Goal: Task Accomplishment & Management: Manage account settings

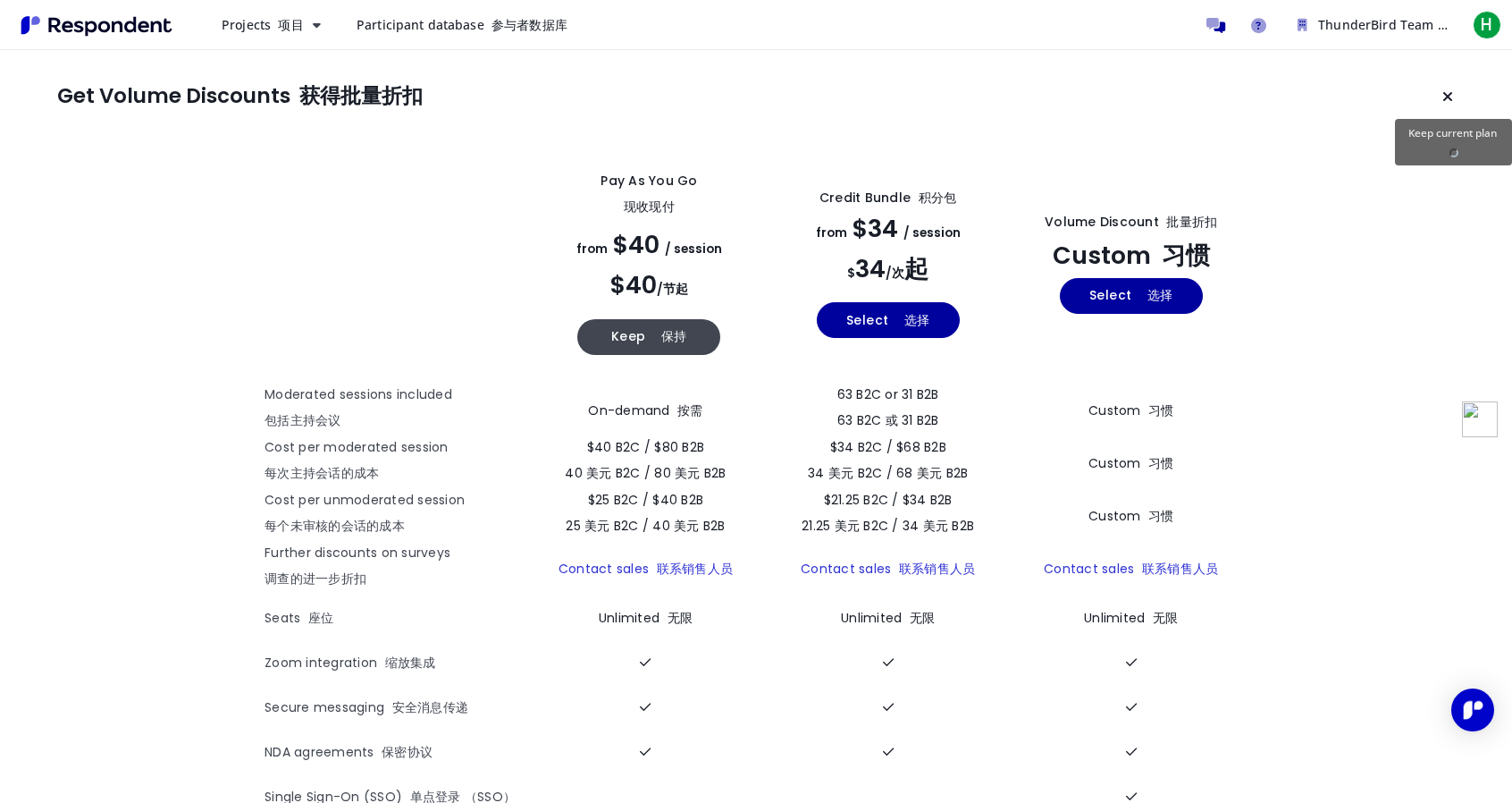
click at [1444, 96] on icon "Keep current plan" at bounding box center [1447, 96] width 10 height 14
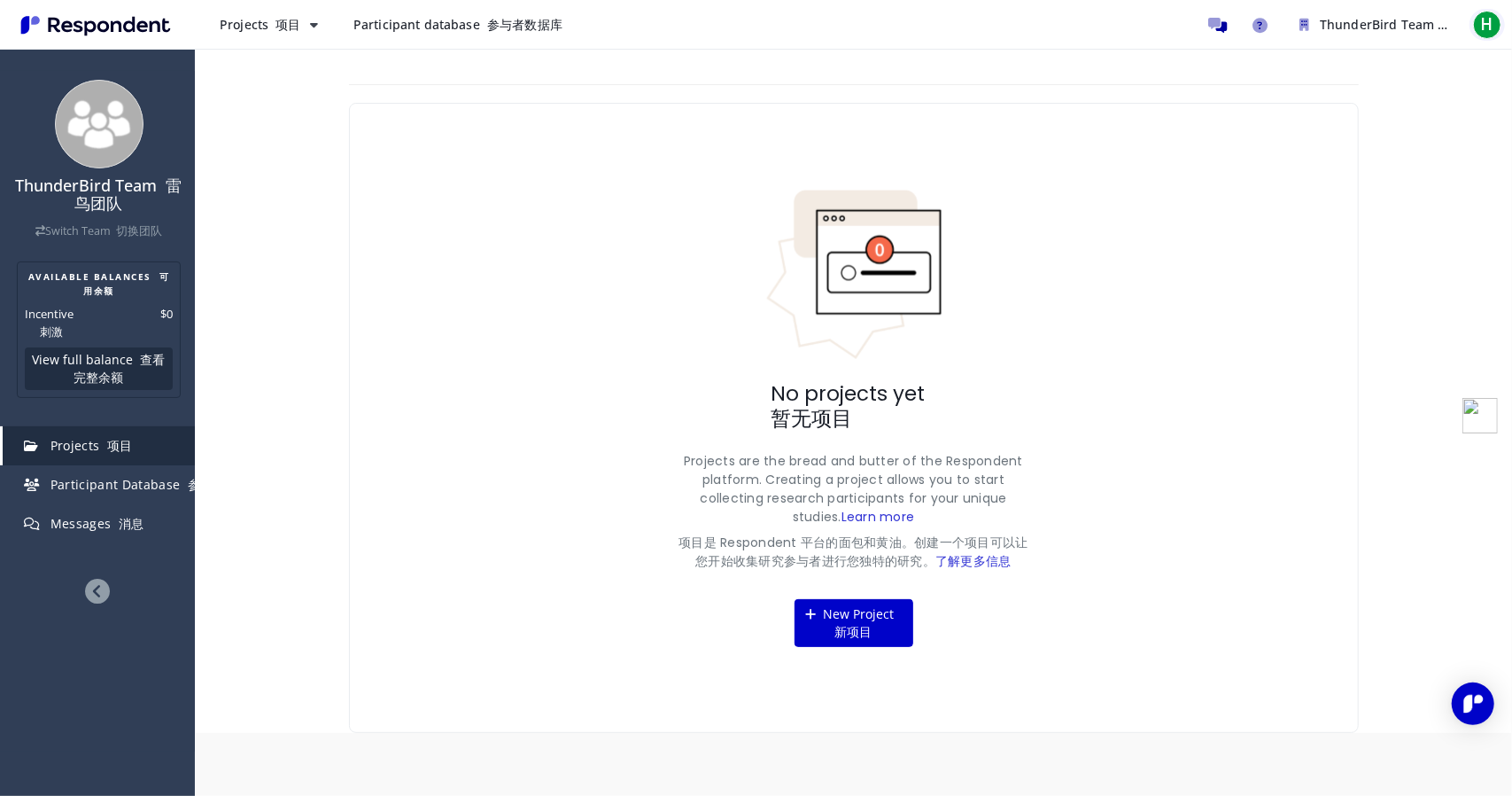
click at [1498, 20] on span "H" at bounding box center [1488, 24] width 28 height 28
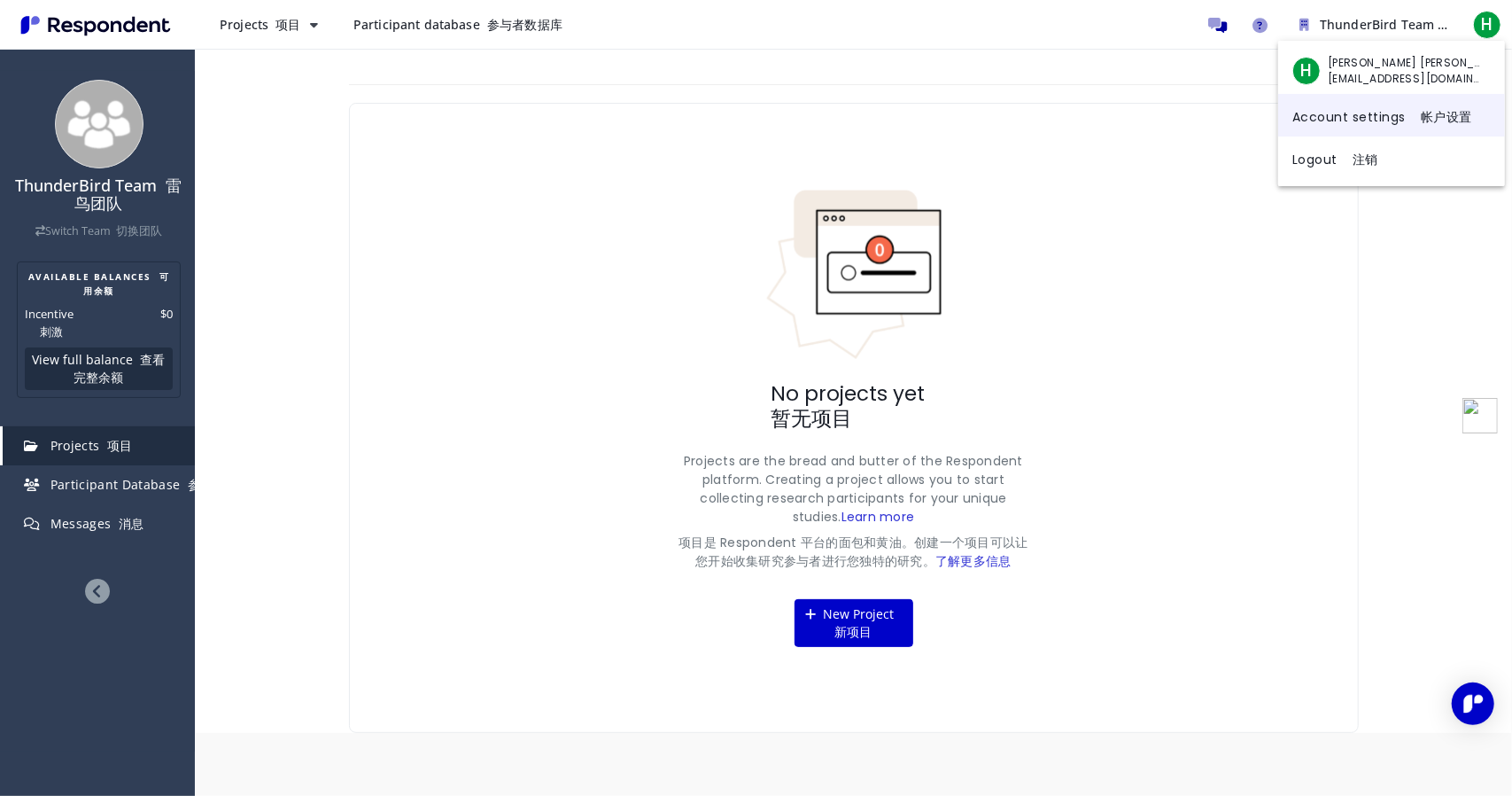
click at [1384, 123] on link "Account settings 帐户设置" at bounding box center [1392, 114] width 227 height 42
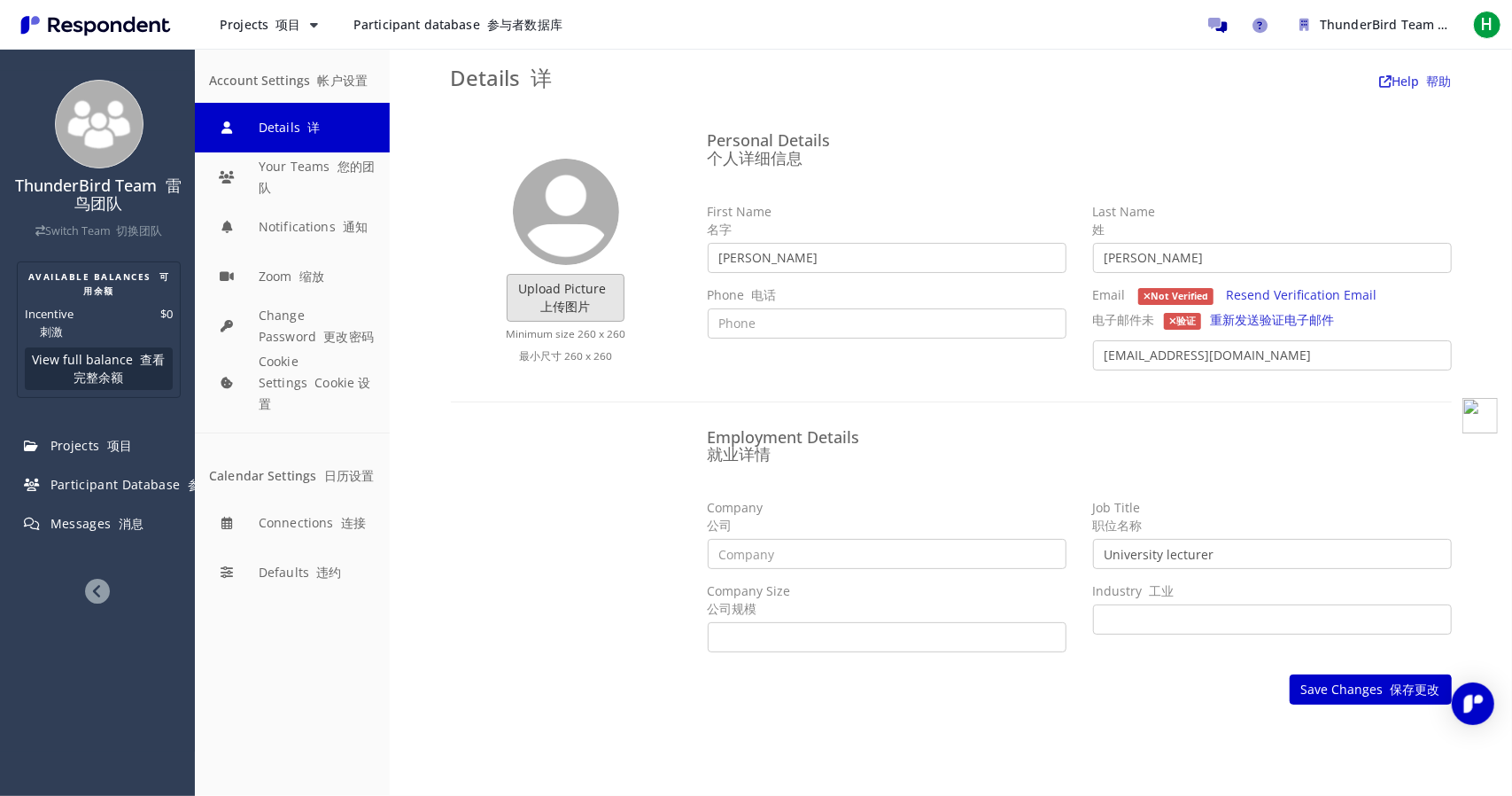
click at [572, 293] on label "Upload Picture 上传图片" at bounding box center [566, 297] width 118 height 48
click at [0, 0] on input "Upload Picture 上传图片" at bounding box center [0, 0] width 0 height 0
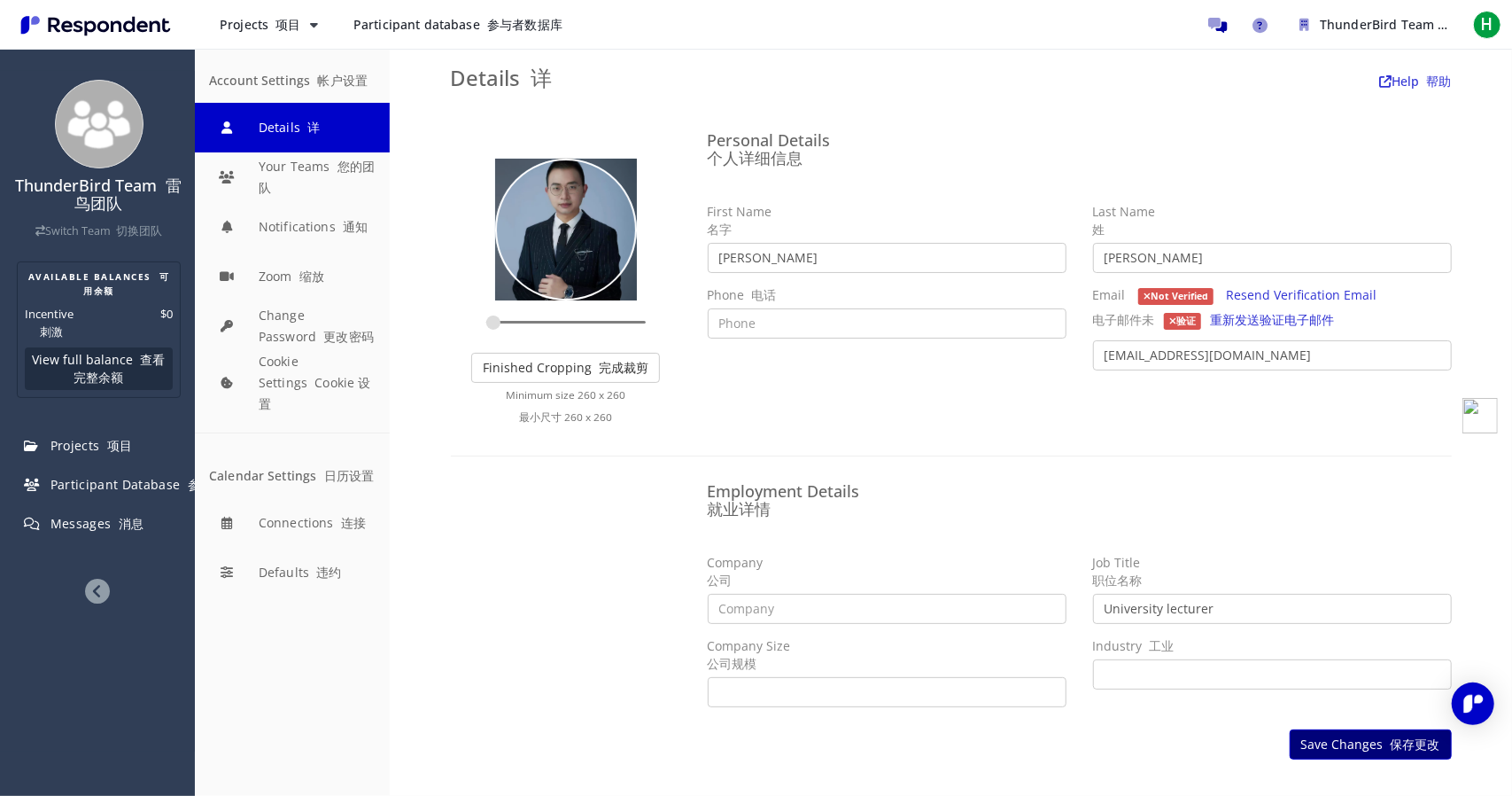
click at [1398, 743] on font "保存更改" at bounding box center [1415, 743] width 50 height 17
click at [1391, 743] on font "保存更改" at bounding box center [1415, 743] width 50 height 17
click at [1391, 744] on font "保存更改" at bounding box center [1415, 743] width 50 height 17
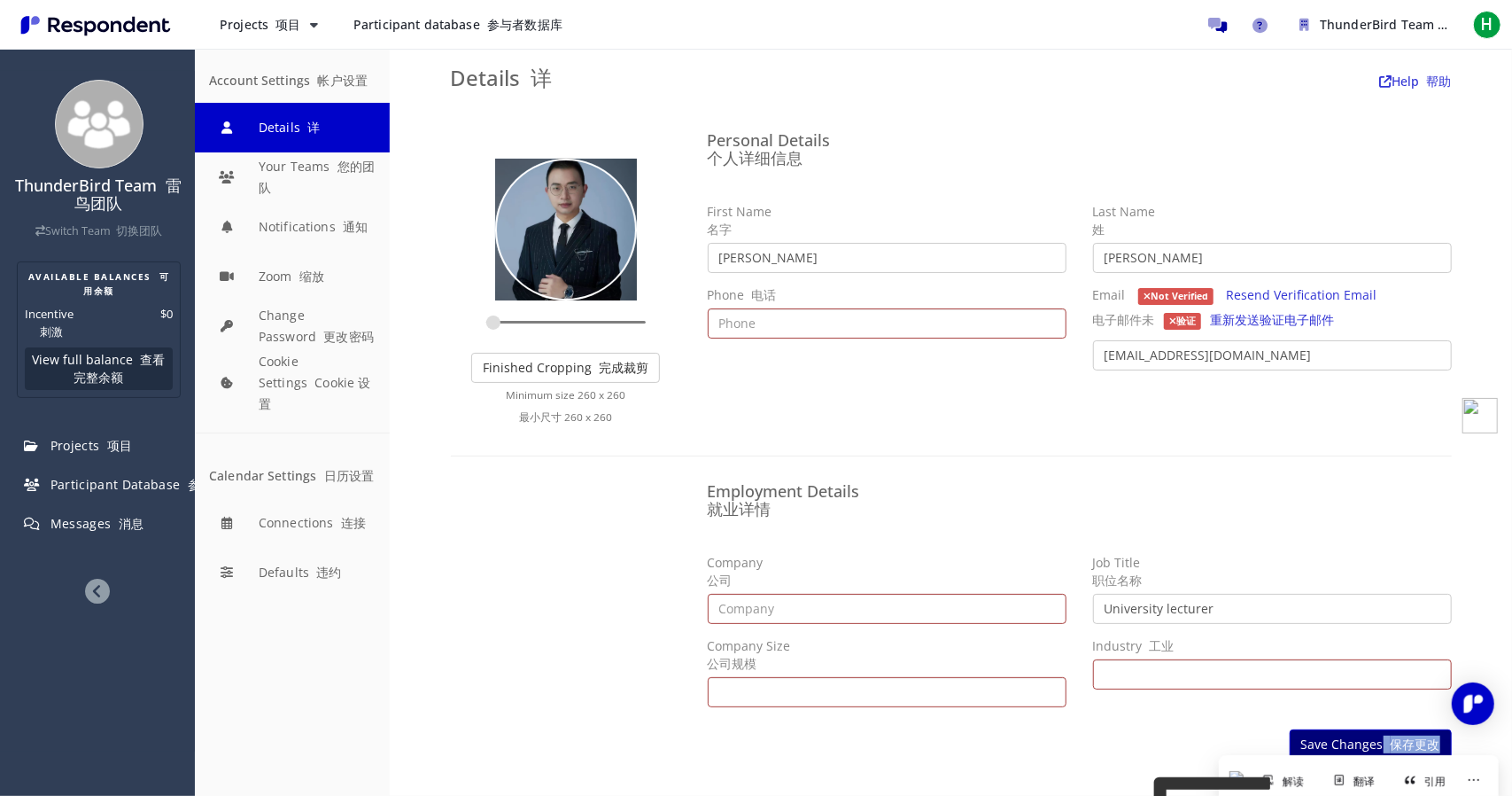
click at [1391, 744] on font "保存更改" at bounding box center [1415, 743] width 50 height 17
click at [565, 83] on h3 "Details 详 Help 帮助" at bounding box center [951, 78] width 1001 height 23
type input "0.1704"
drag, startPoint x: 491, startPoint y: 323, endPoint x: 466, endPoint y: 327, distance: 25.3
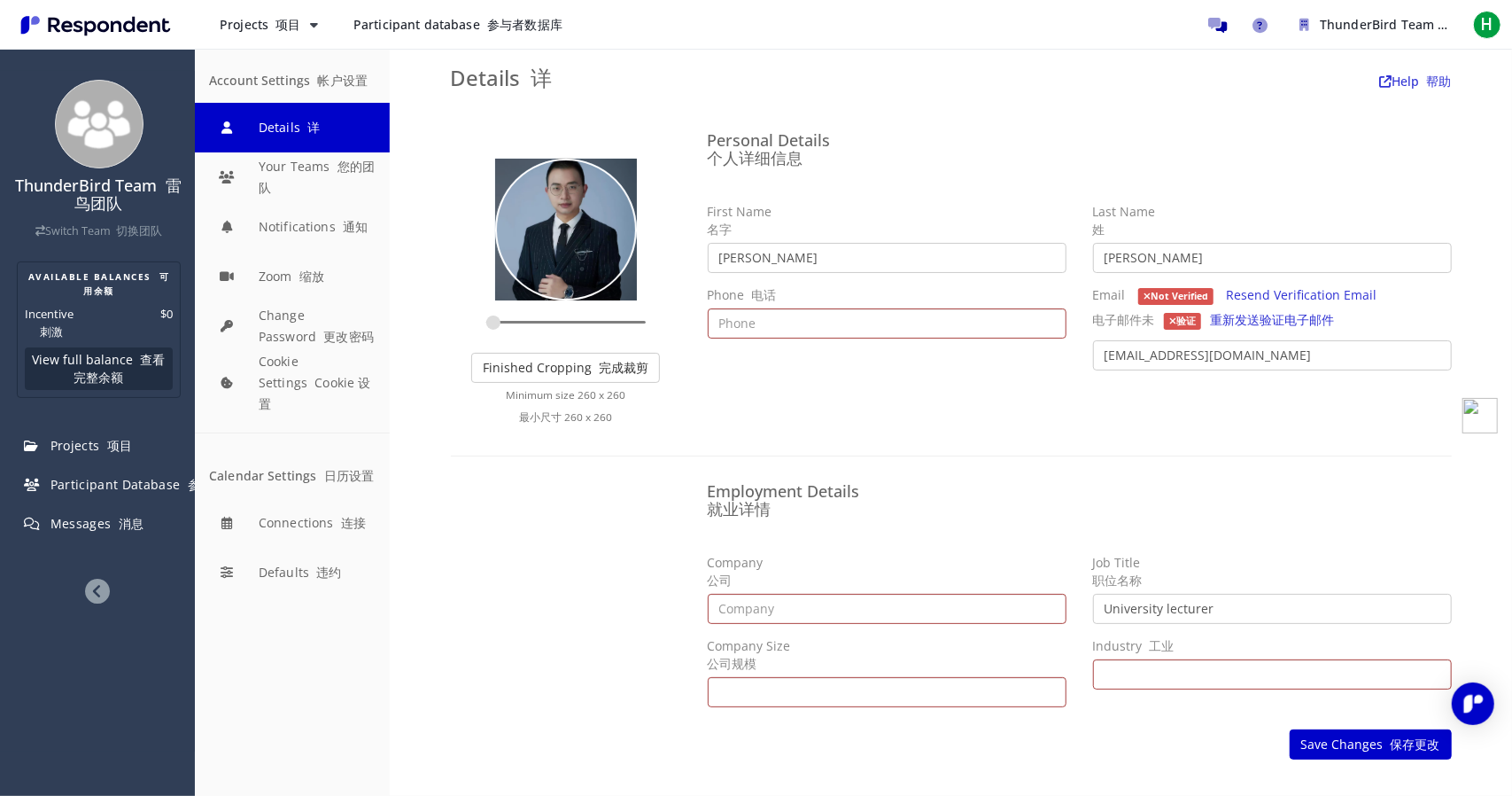
click at [487, 327] on input "zoom" at bounding box center [566, 323] width 159 height 17
click at [700, 444] on ng-form "Upload Picture 上传图片 Finished Cropping 完成裁剪 Minimum size 260 x 260 最小尺寸 260 x 26…" at bounding box center [951, 421] width 1001 height 597
click at [1011, 492] on h4 "Employment Details 就业详情" at bounding box center [1080, 501] width 744 height 36
click at [637, 375] on font "完成裁剪" at bounding box center [623, 368] width 50 height 17
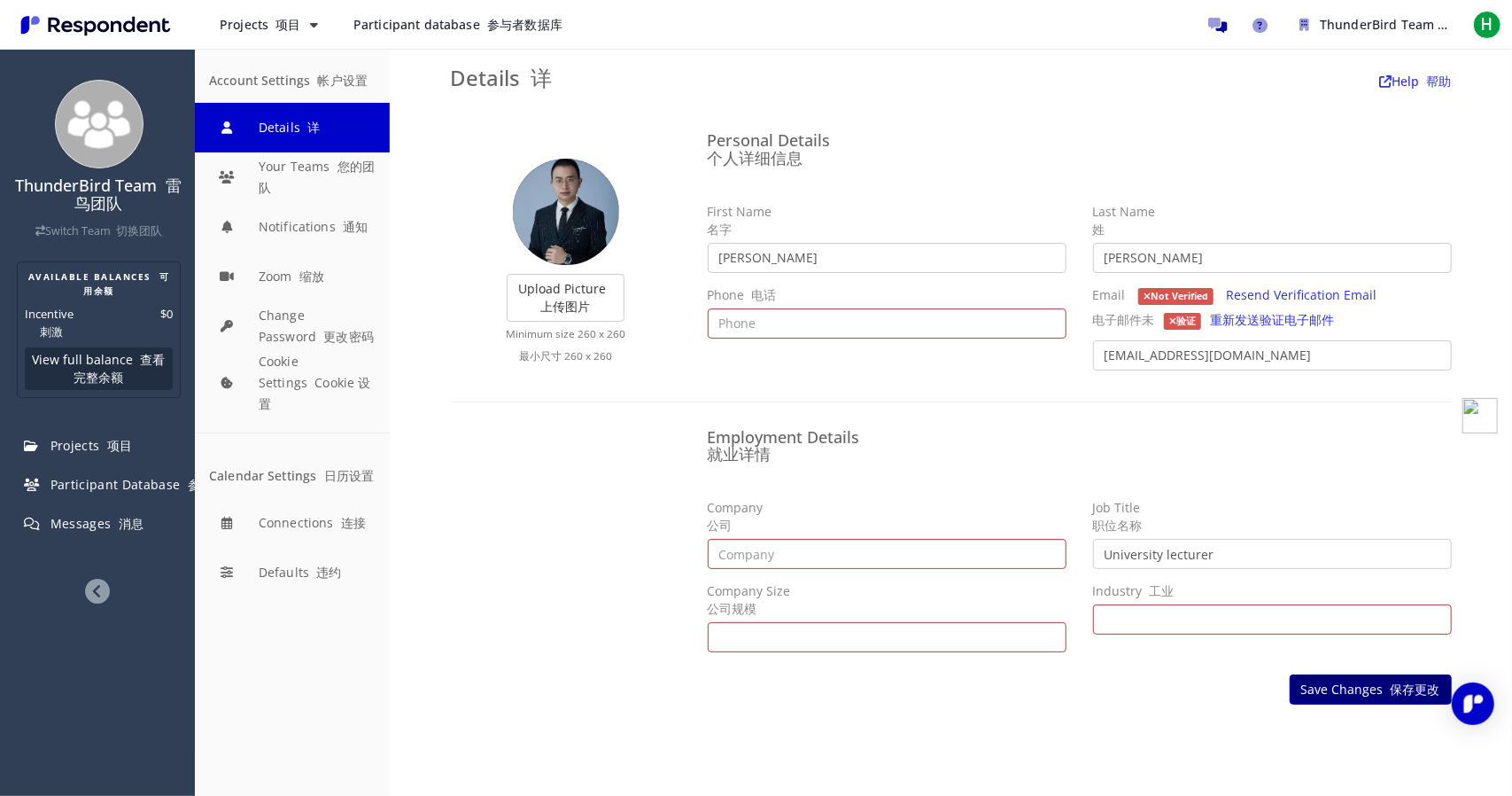
click at [1398, 683] on font "保存更改" at bounding box center [1415, 689] width 50 height 17
click at [1398, 688] on font "保存更改" at bounding box center [1415, 689] width 50 height 17
click at [933, 309] on input "text" at bounding box center [887, 323] width 359 height 30
type input "18607131080"
click at [1064, 413] on ng-form "Upload Picture 上传图片 Finished Cropping 完成裁剪 Minimum size 260 x 260 最小尺寸 260 x 26…" at bounding box center [951, 394] width 1001 height 542
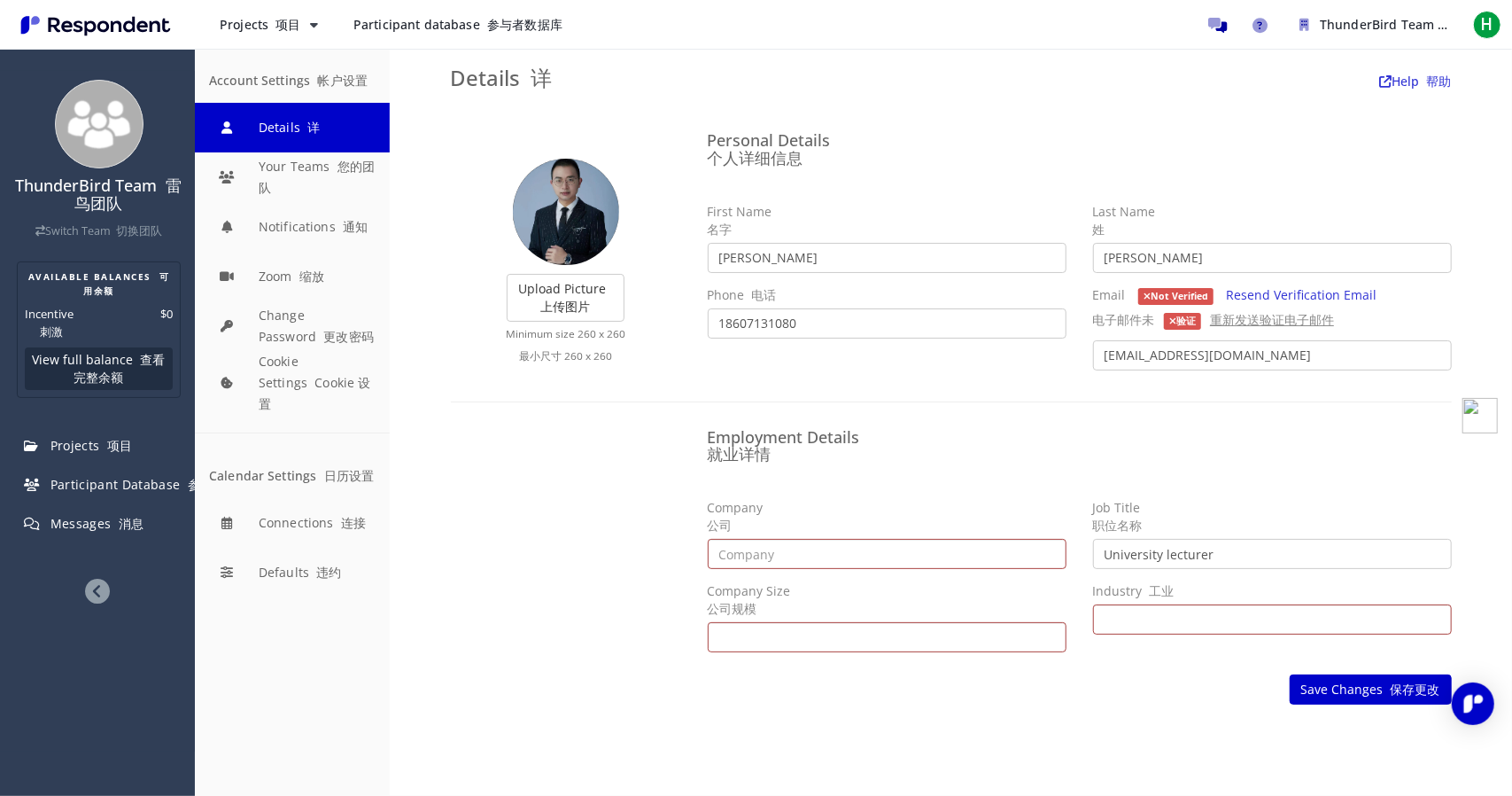
click at [1240, 323] on link "重新发送验证电子邮件" at bounding box center [1272, 320] width 124 height 17
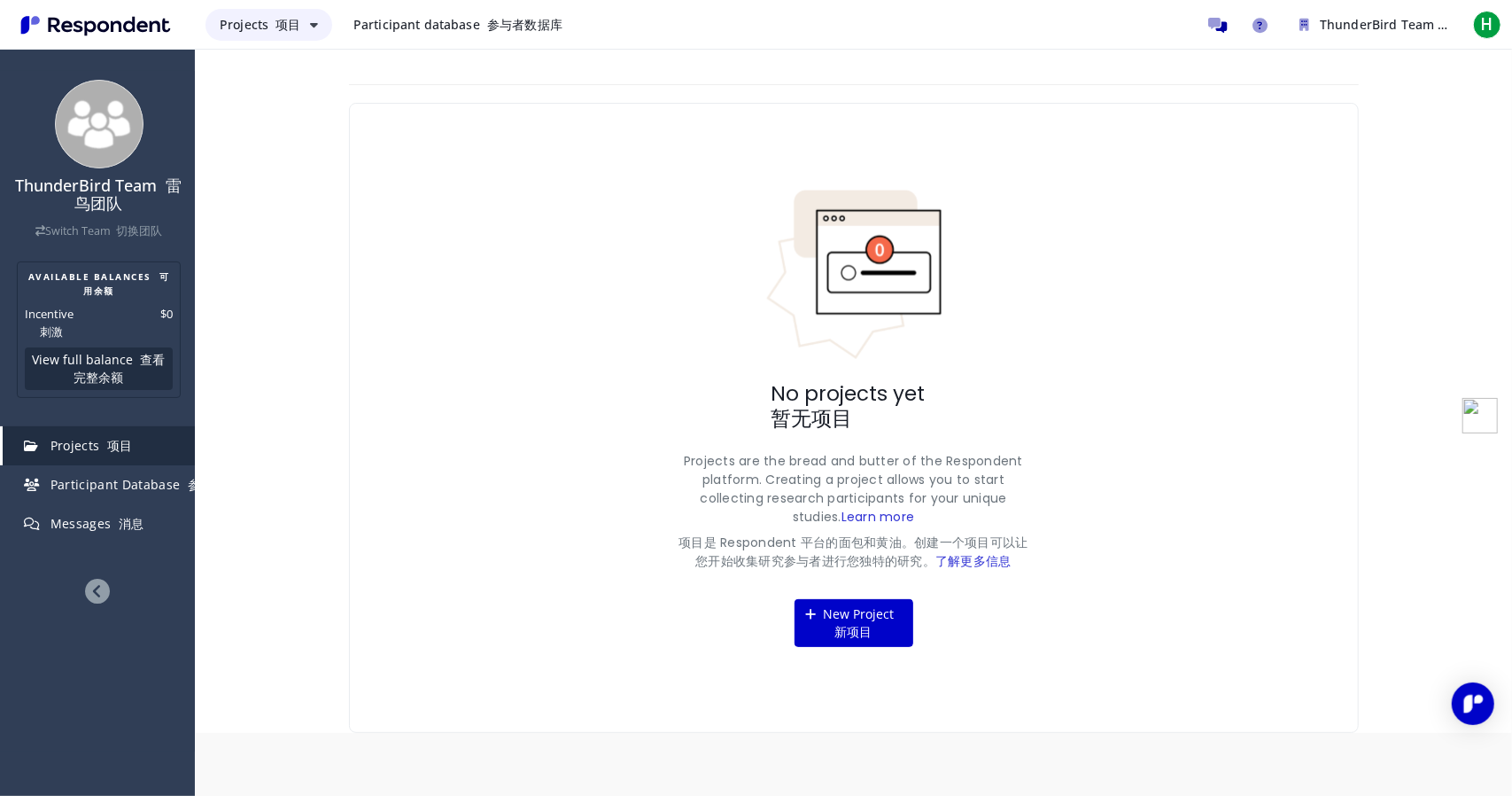
click at [273, 23] on font "Main navigation" at bounding box center [272, 24] width 7 height 17
click at [549, 252] on md-backdrop at bounding box center [756, 398] width 1512 height 796
click at [861, 631] on font "新项目" at bounding box center [854, 631] width 37 height 17
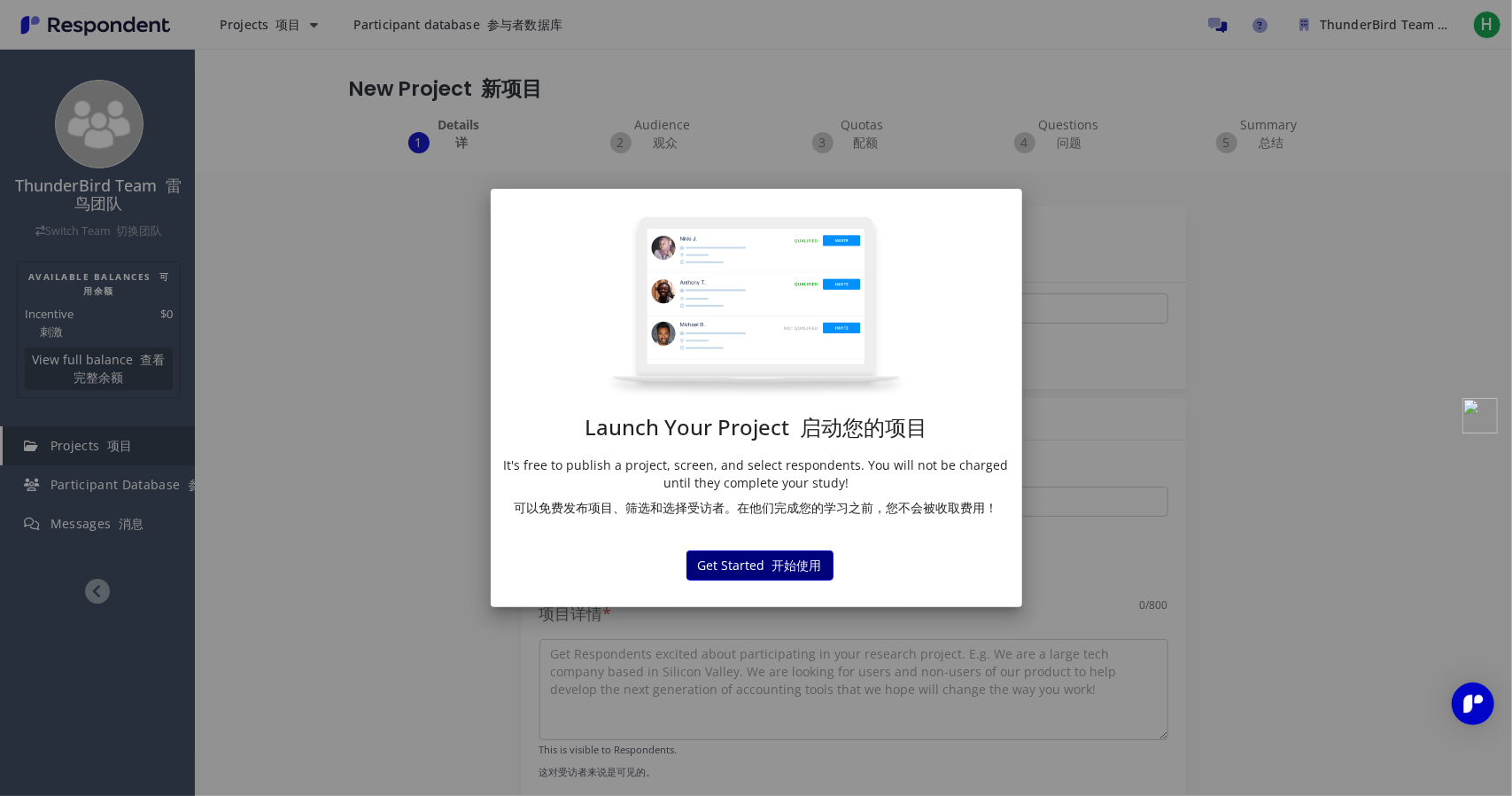
click at [793, 560] on font "开始使用" at bounding box center [797, 564] width 50 height 17
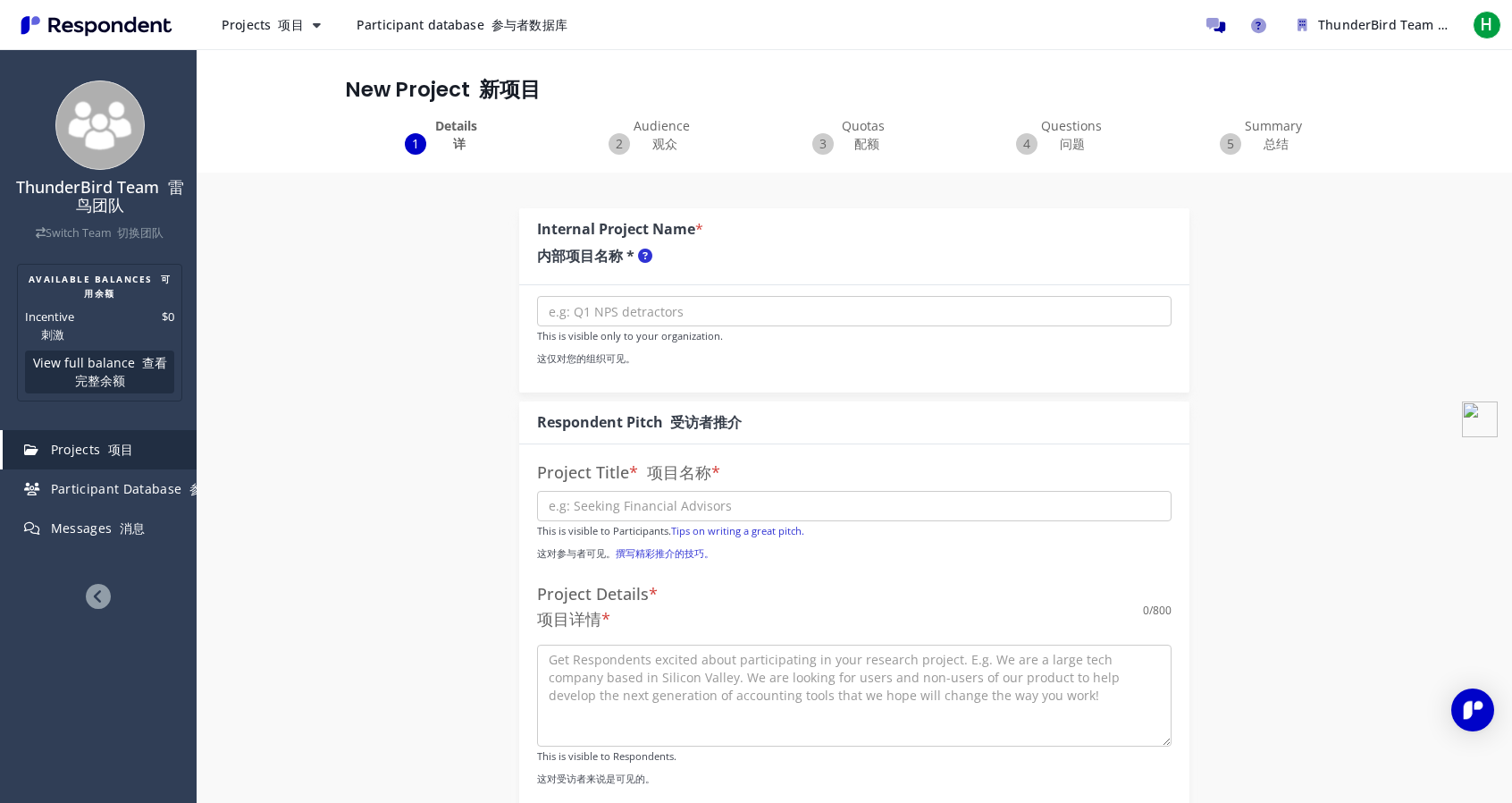
click at [123, 27] on img "Main navigation" at bounding box center [96, 25] width 165 height 29
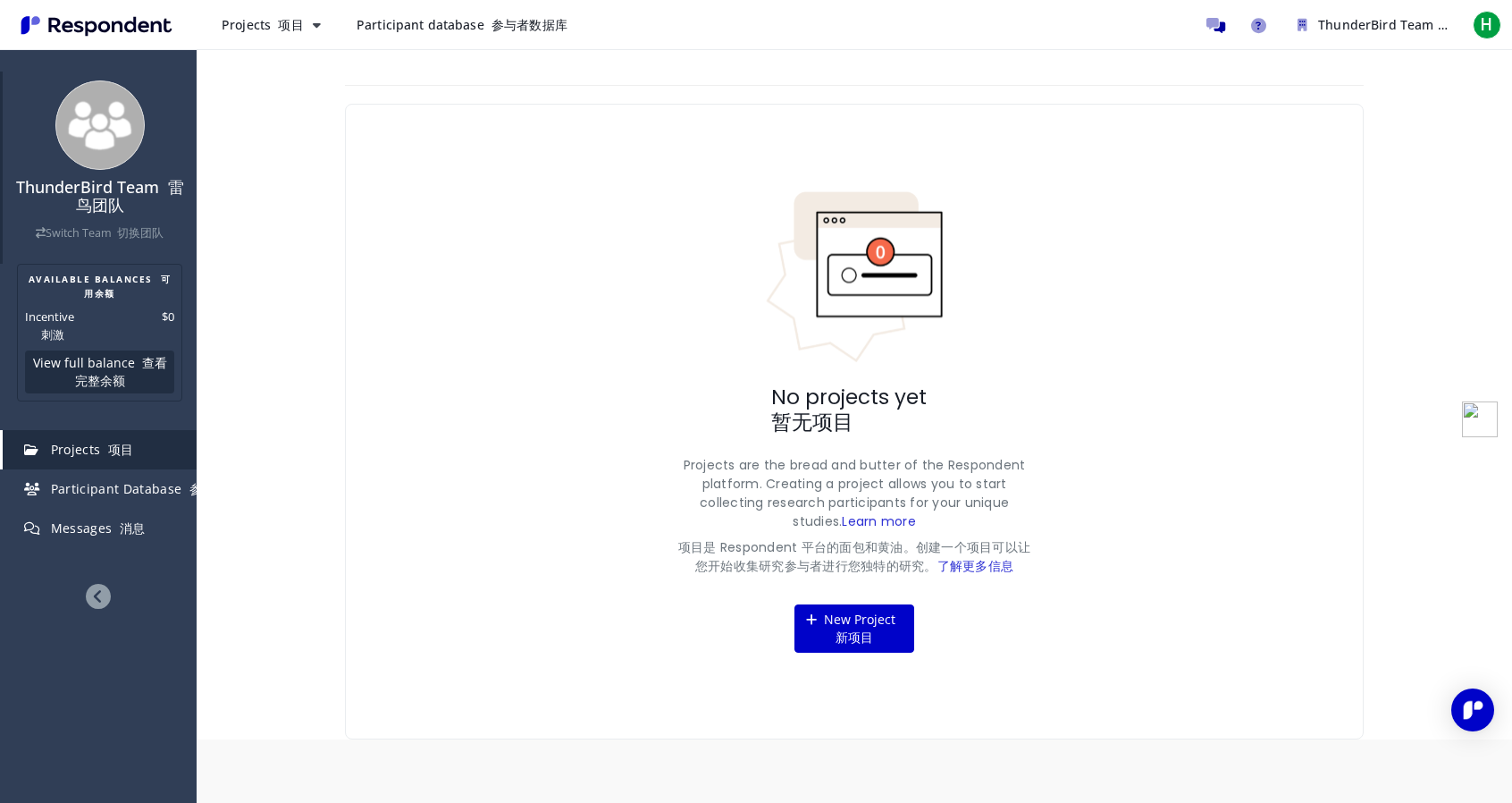
click at [141, 236] on font "切换团队" at bounding box center [140, 233] width 46 height 15
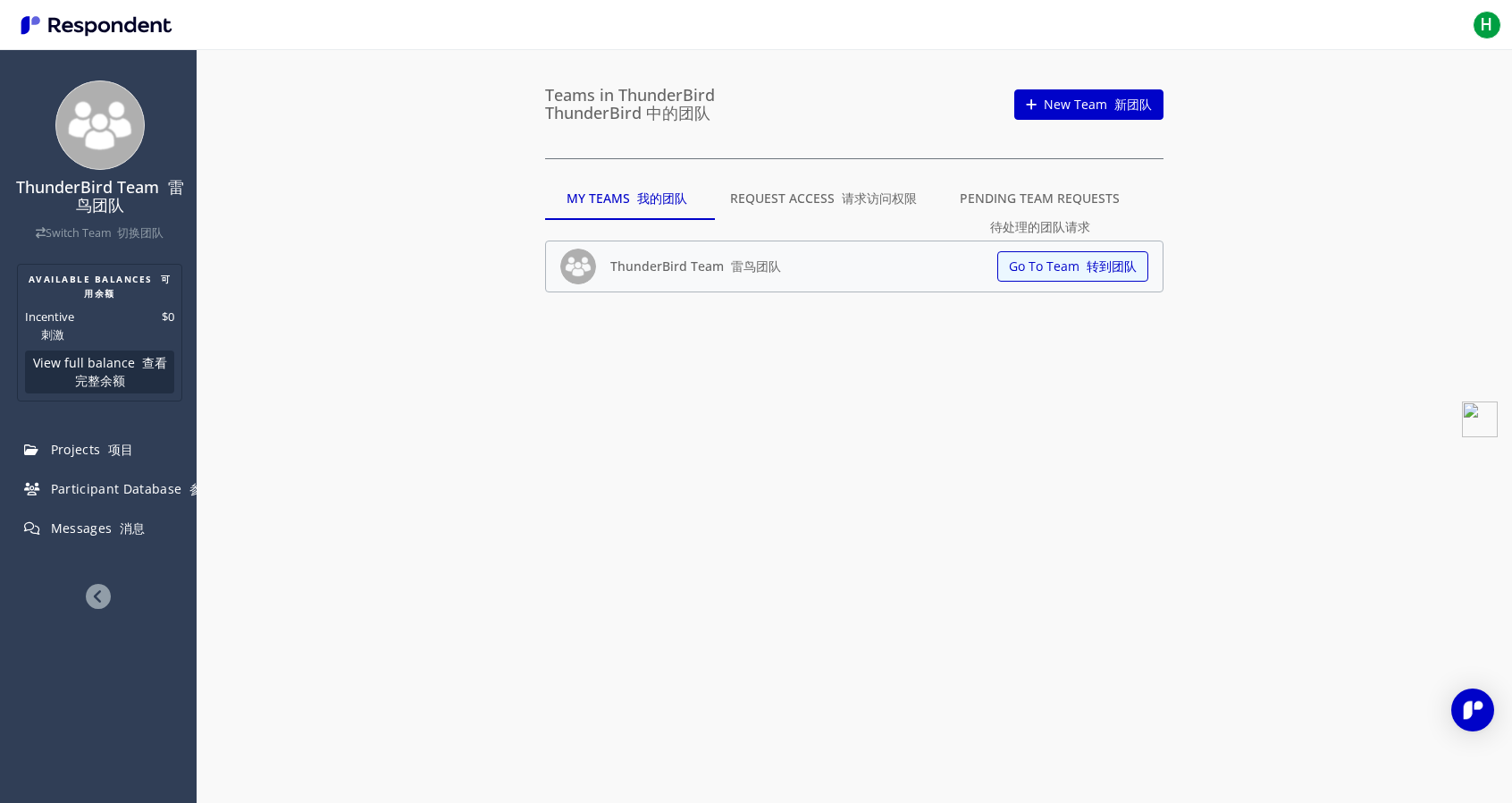
click at [1018, 233] on md-list "ThunderBird Team 雷鸟团队 Go To Team 转到团队" at bounding box center [854, 261] width 618 height 84
click at [1020, 218] on font "待处理的团队请求" at bounding box center [1040, 227] width 100 height 22
